Goal: Register for event/course

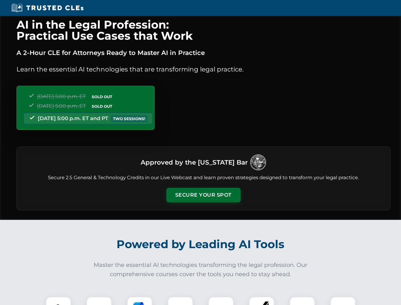
click at [203, 195] on button "Secure Your Spot" at bounding box center [203, 195] width 74 height 15
click at [58, 301] on img at bounding box center [58, 309] width 18 height 18
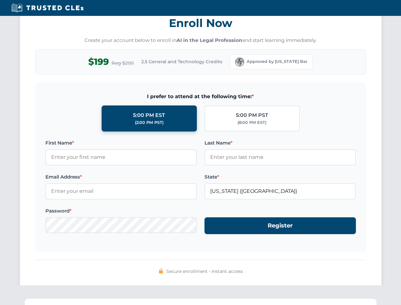
scroll to position [623, 0]
